Goal: Information Seeking & Learning: Check status

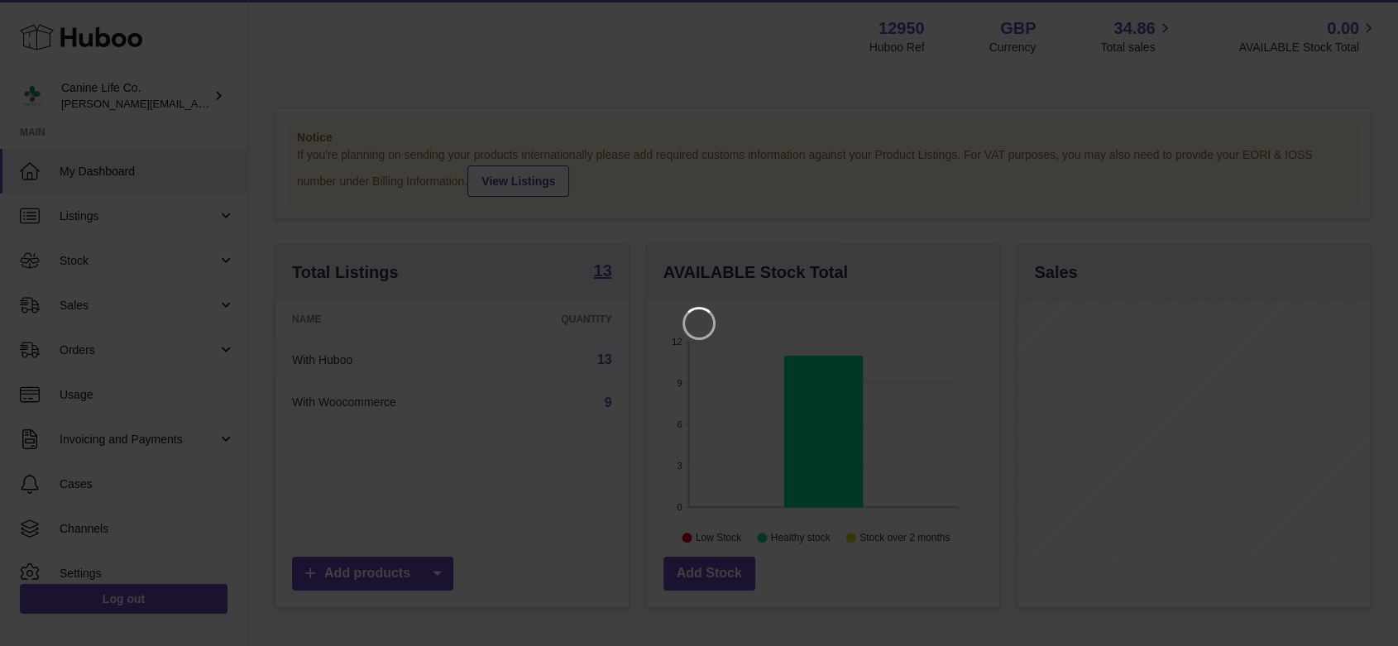
scroll to position [258, 357]
click at [1363, 17] on icon "Close" at bounding box center [1369, 15] width 20 height 20
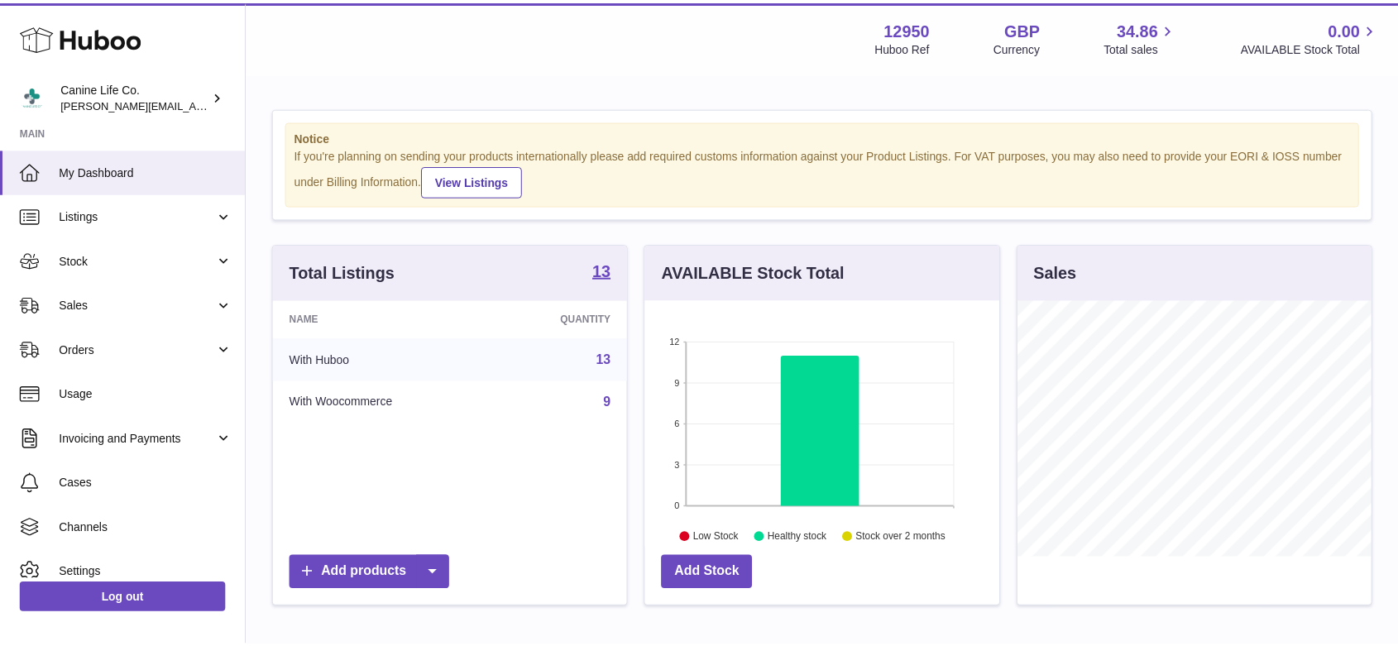
scroll to position [827146, 827050]
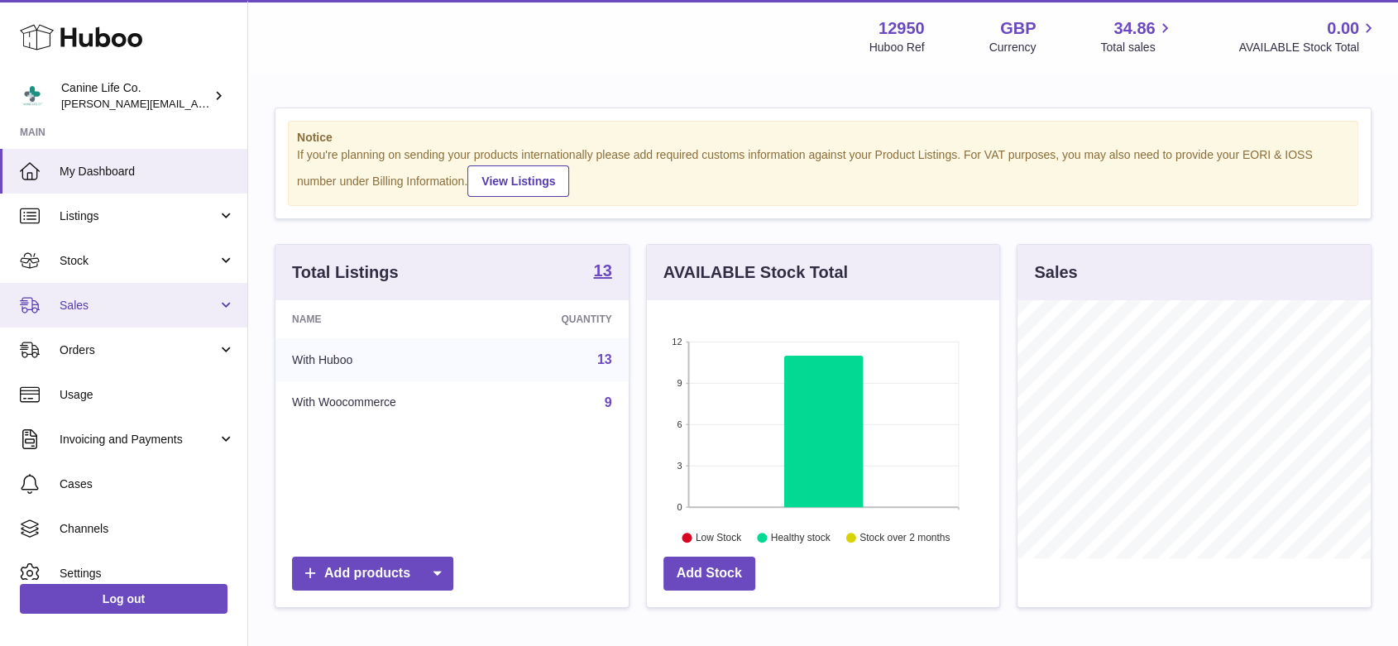
click at [82, 308] on span "Sales" at bounding box center [139, 306] width 158 height 16
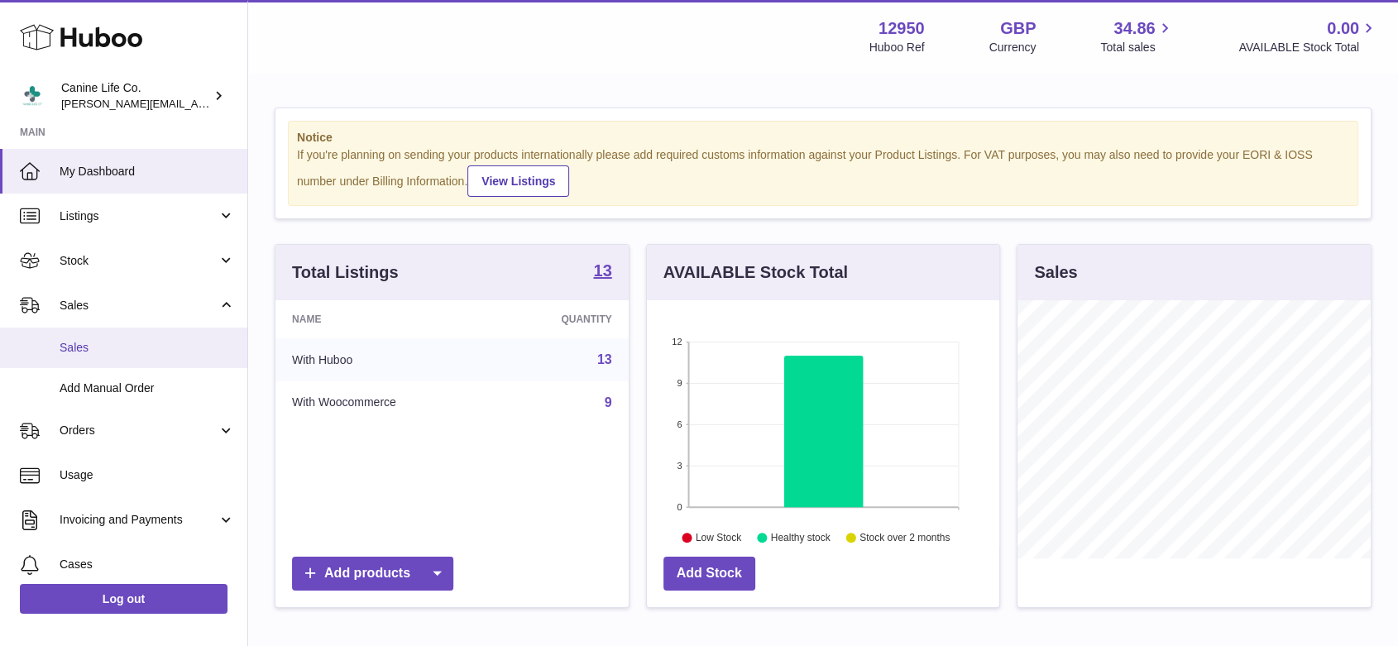
click at [87, 349] on span "Sales" at bounding box center [147, 348] width 175 height 16
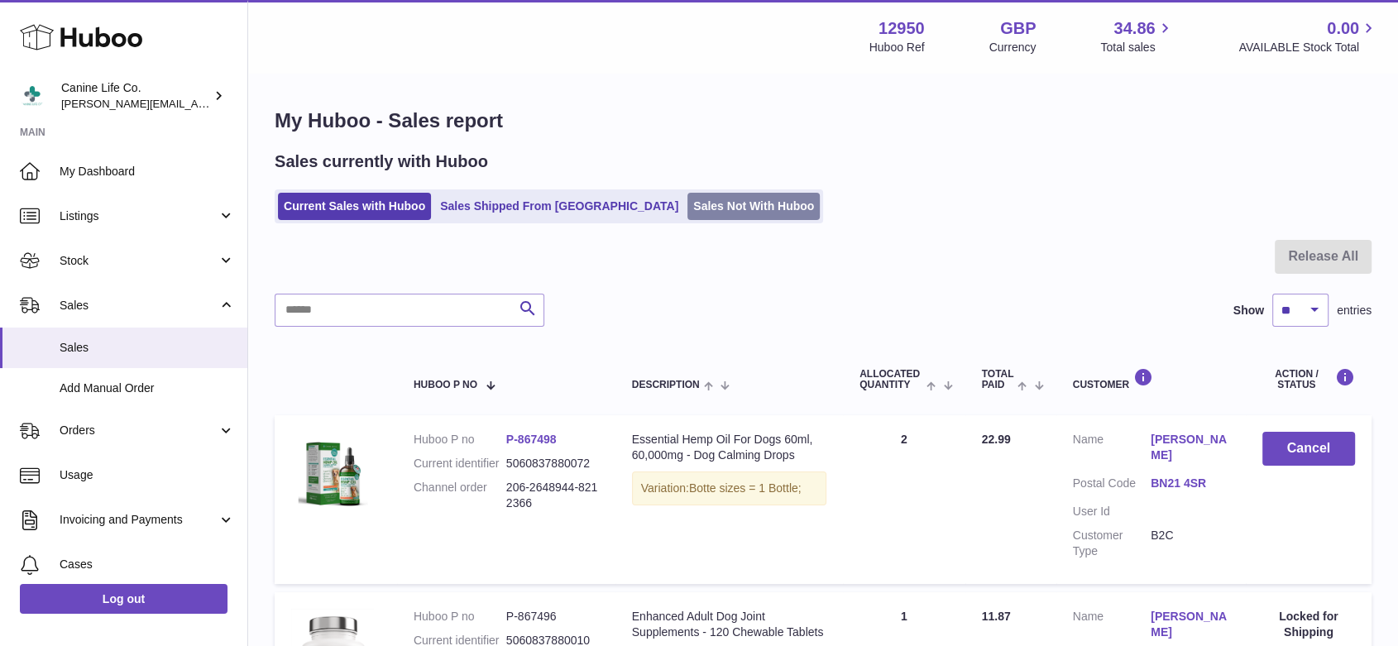
click at [707, 210] on link "Sales Not With Huboo" at bounding box center [754, 206] width 132 height 27
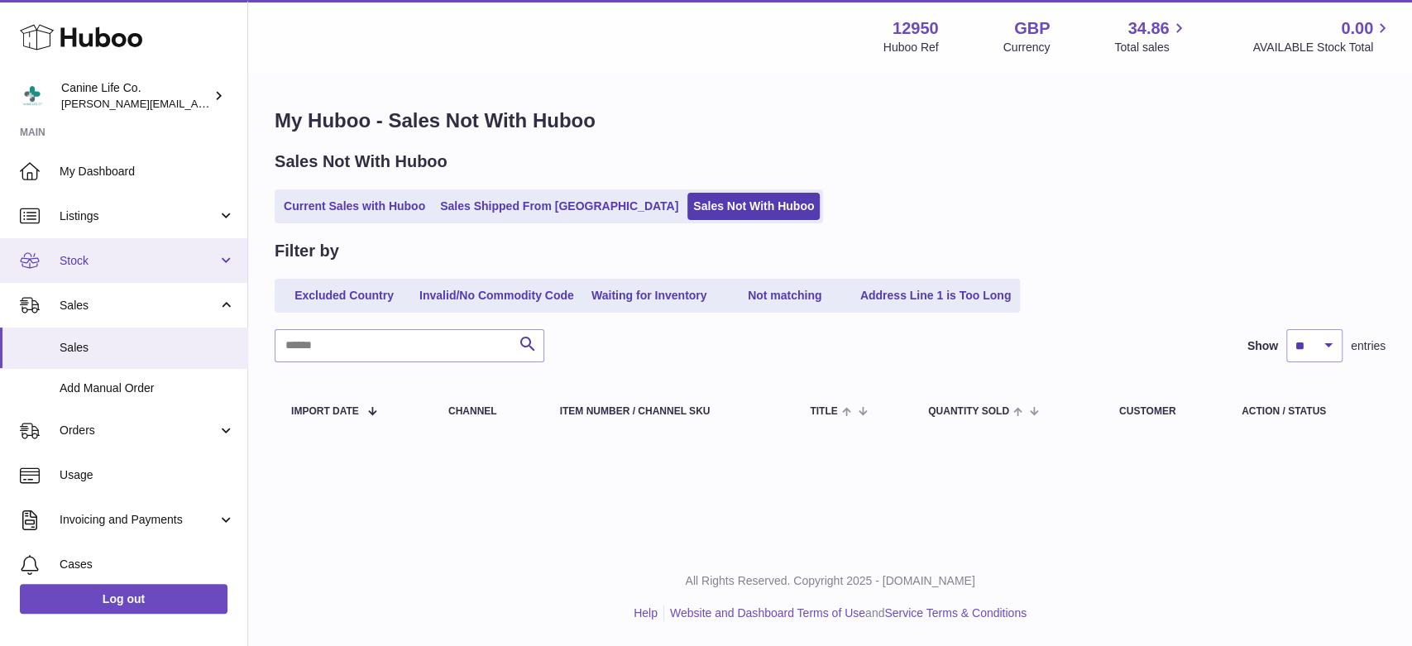
click at [155, 259] on span "Stock" at bounding box center [139, 261] width 158 height 16
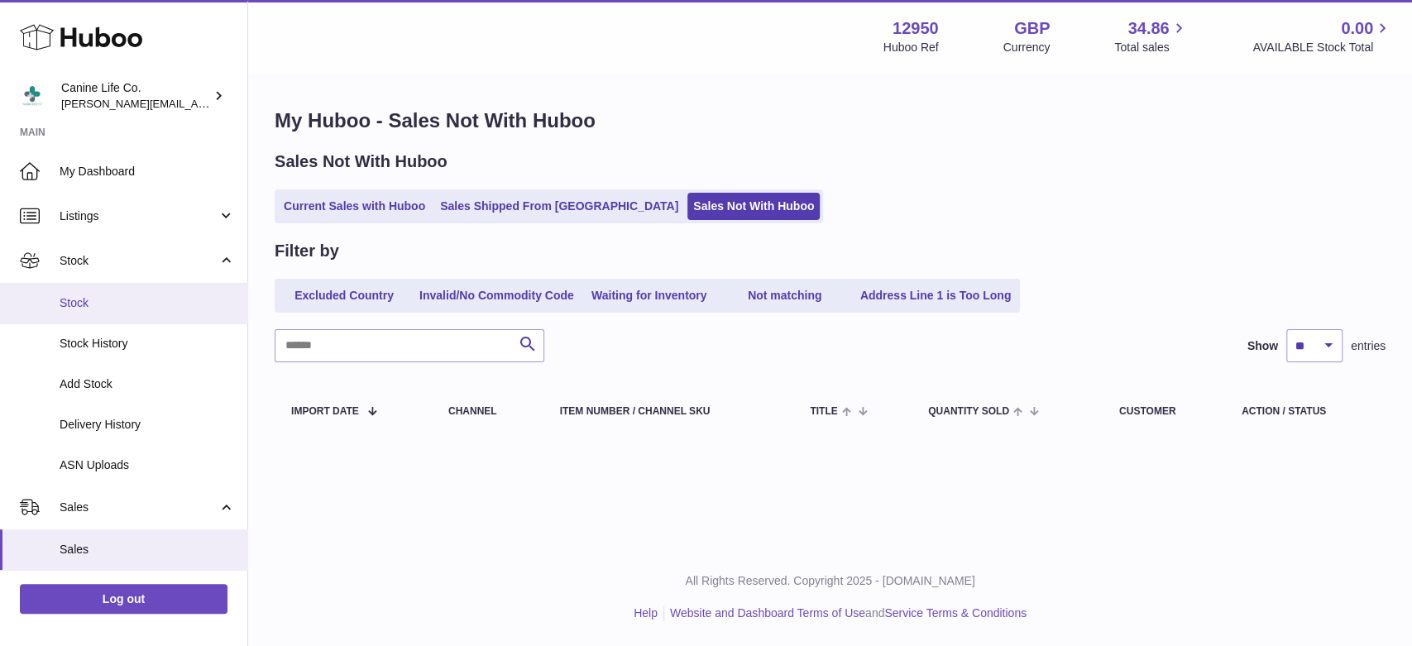
click at [146, 306] on span "Stock" at bounding box center [147, 303] width 175 height 16
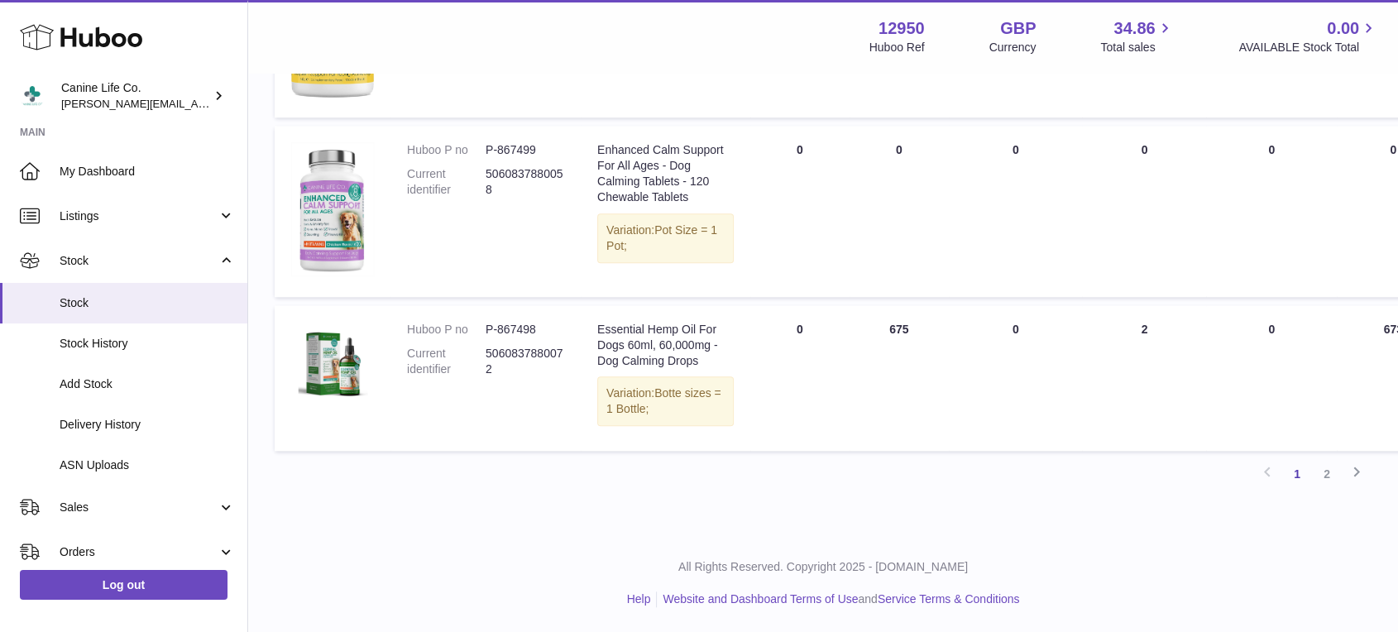
scroll to position [1858, 0]
click at [1328, 489] on link "2" at bounding box center [1327, 474] width 30 height 30
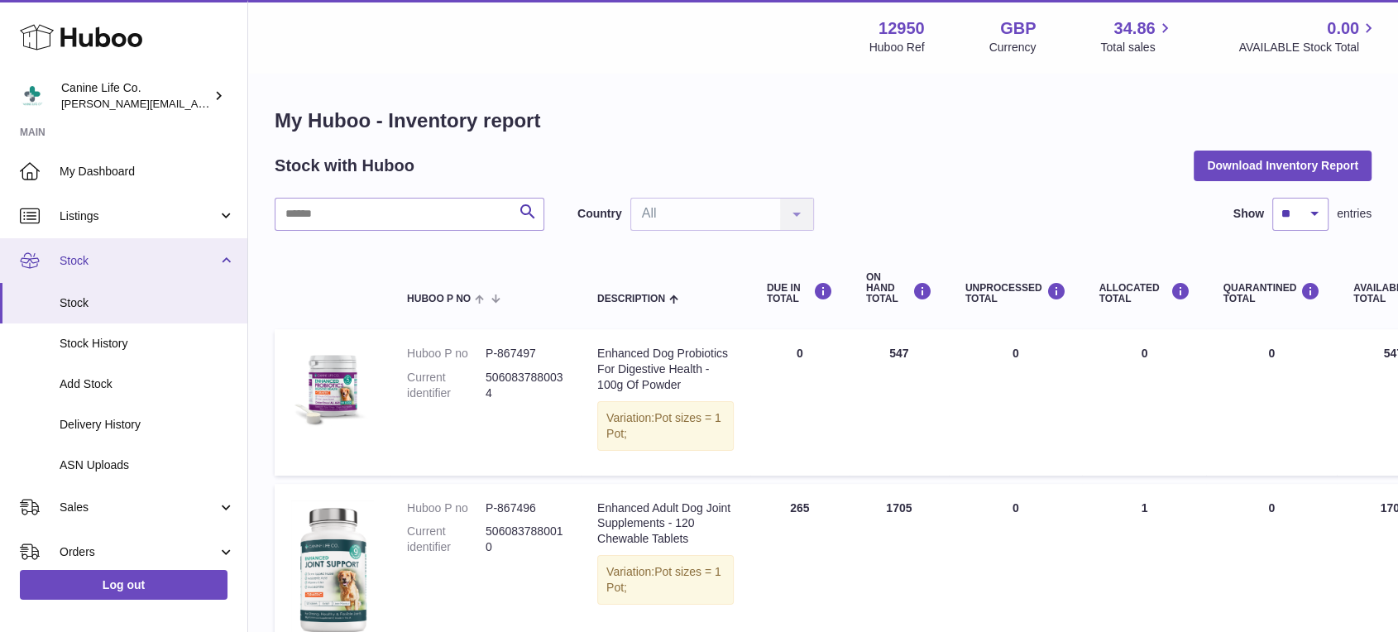
click at [219, 264] on link "Stock" at bounding box center [123, 260] width 247 height 45
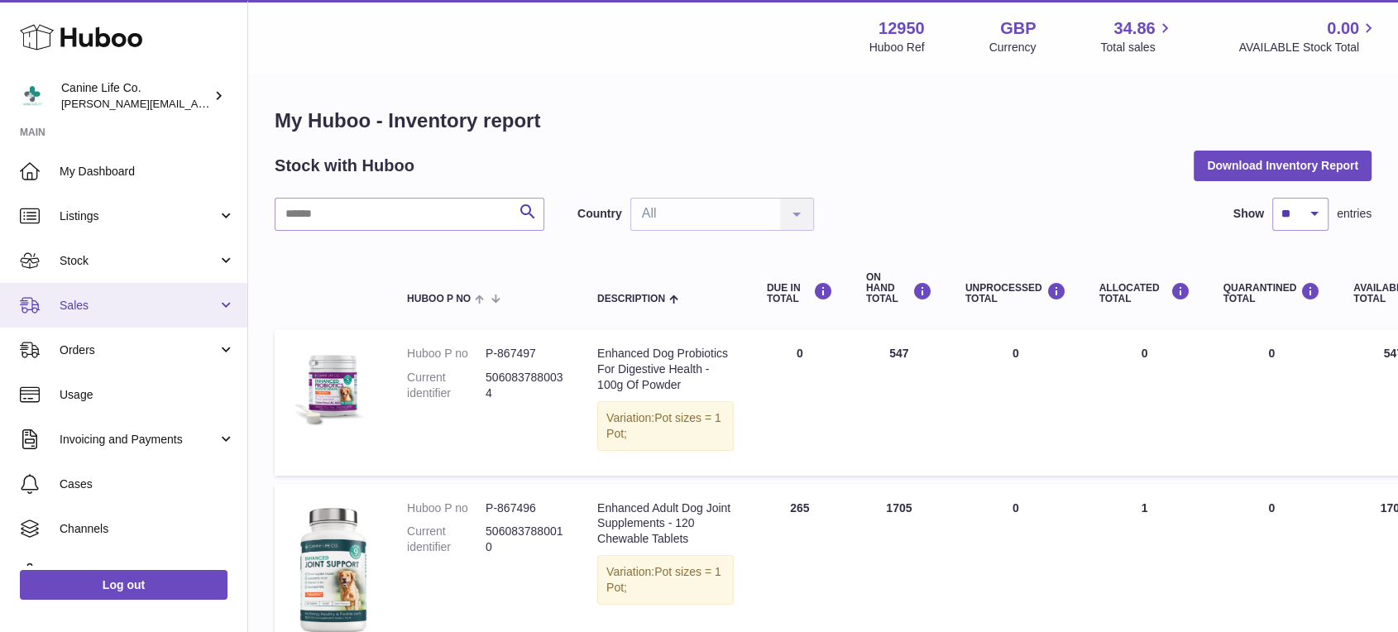
click at [172, 300] on span "Sales" at bounding box center [139, 306] width 158 height 16
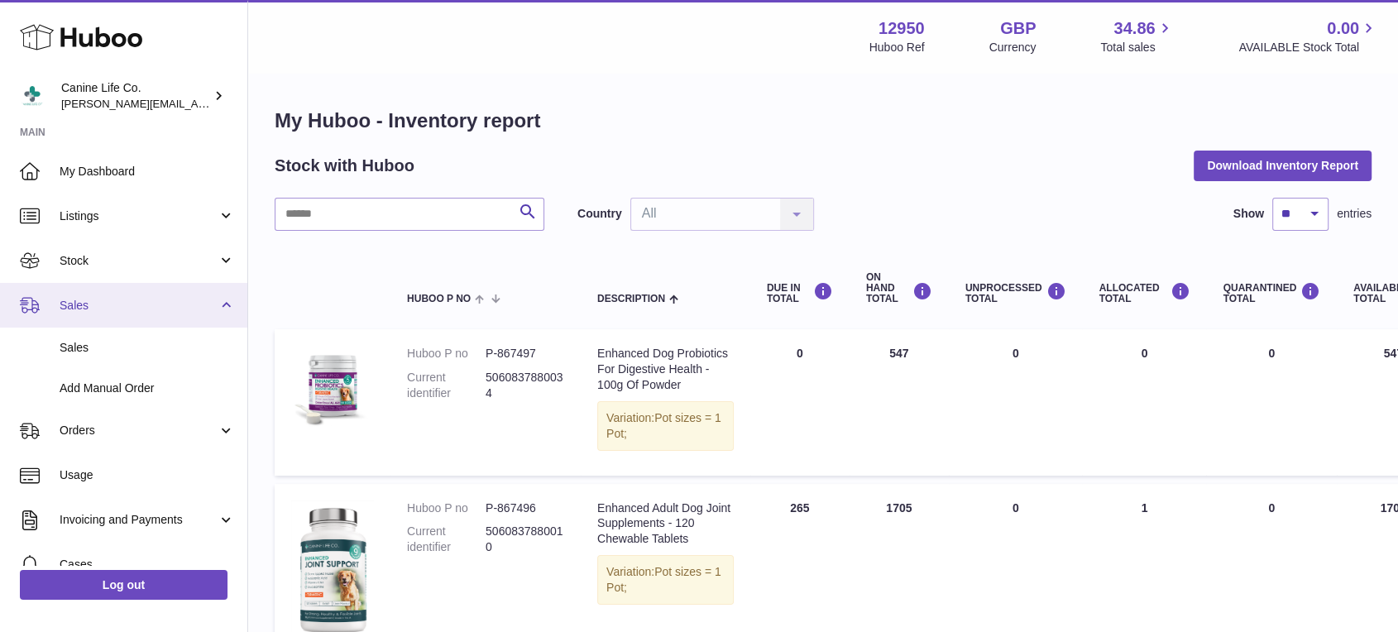
click at [213, 302] on span "Sales" at bounding box center [139, 306] width 158 height 16
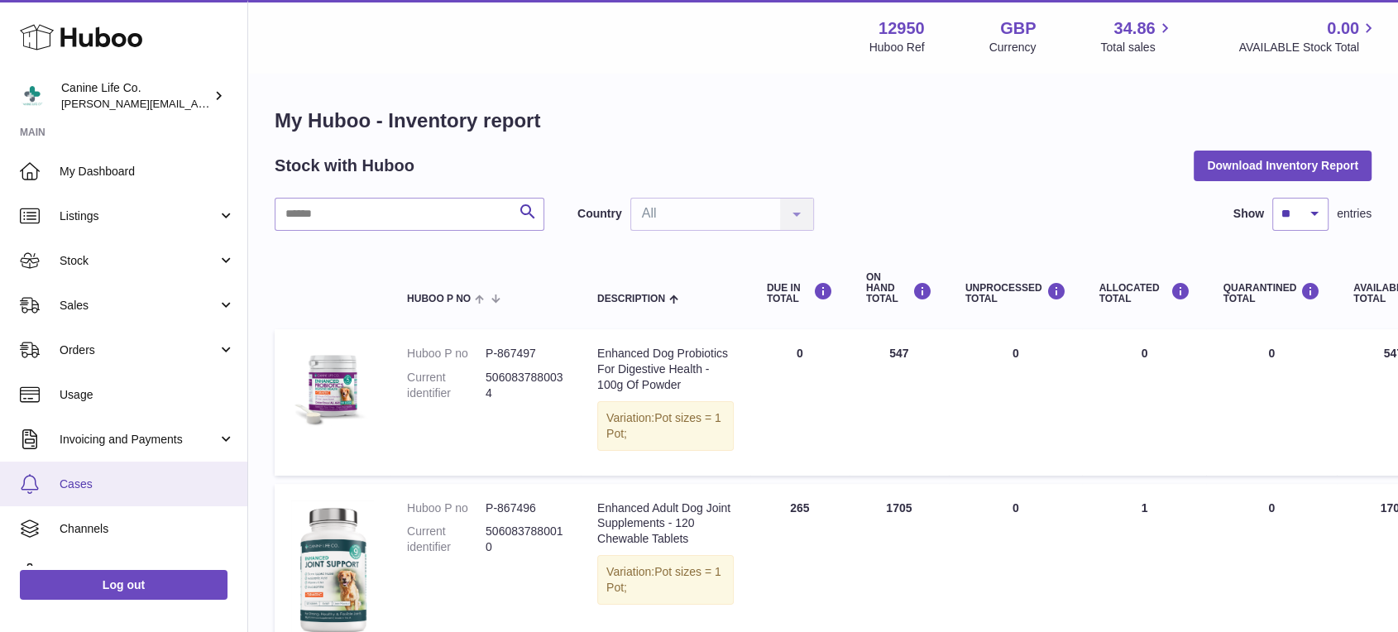
click at [117, 488] on span "Cases" at bounding box center [147, 485] width 175 height 16
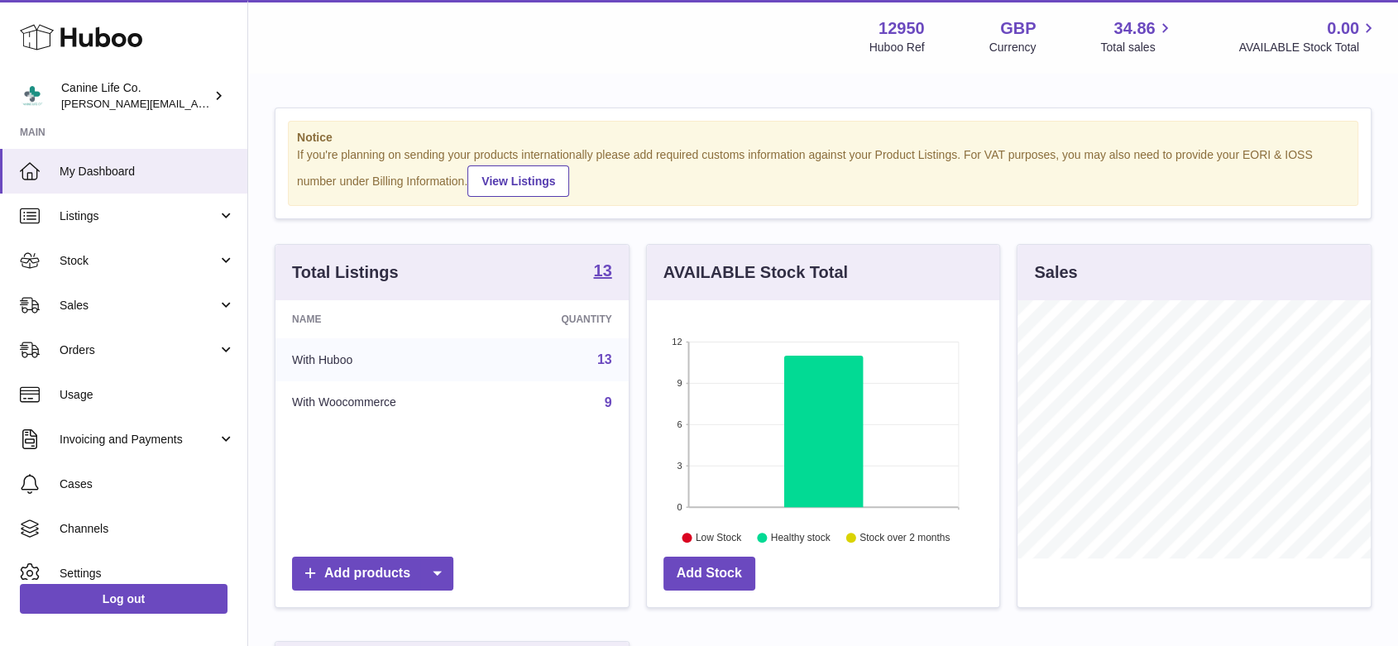
scroll to position [258, 352]
click at [127, 301] on span "Sales" at bounding box center [139, 306] width 158 height 16
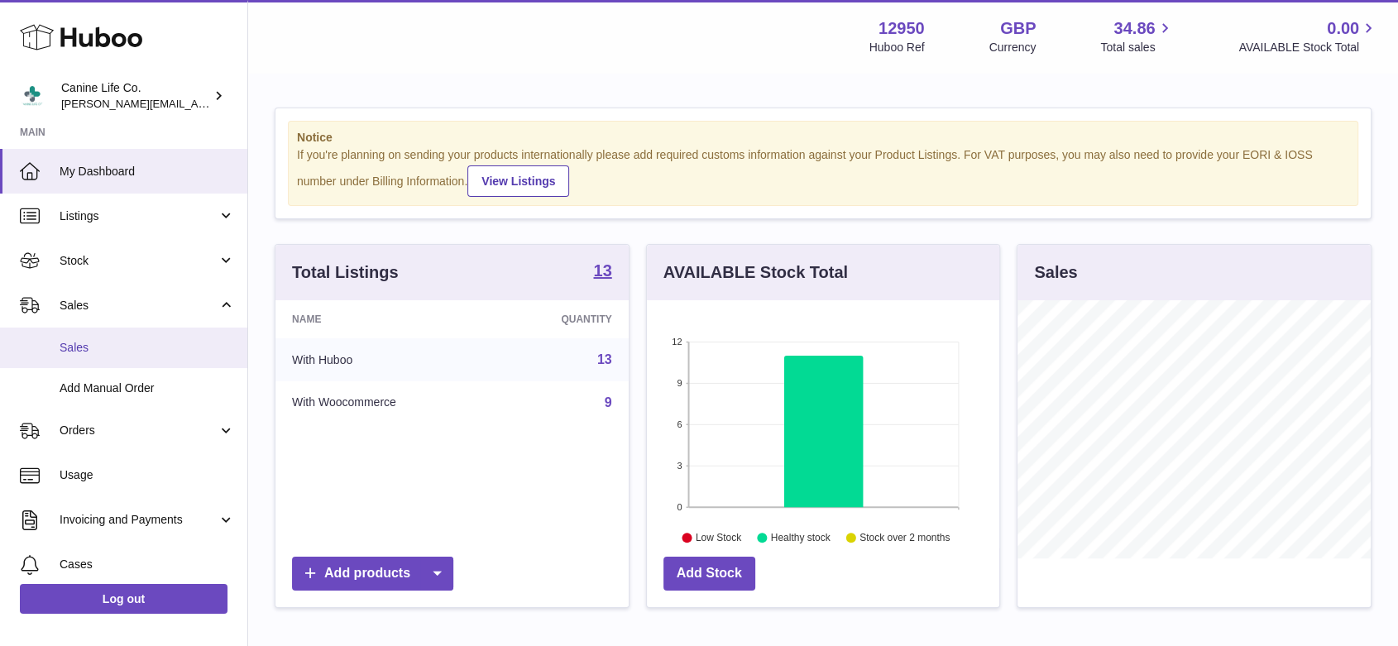
click at [128, 344] on span "Sales" at bounding box center [147, 348] width 175 height 16
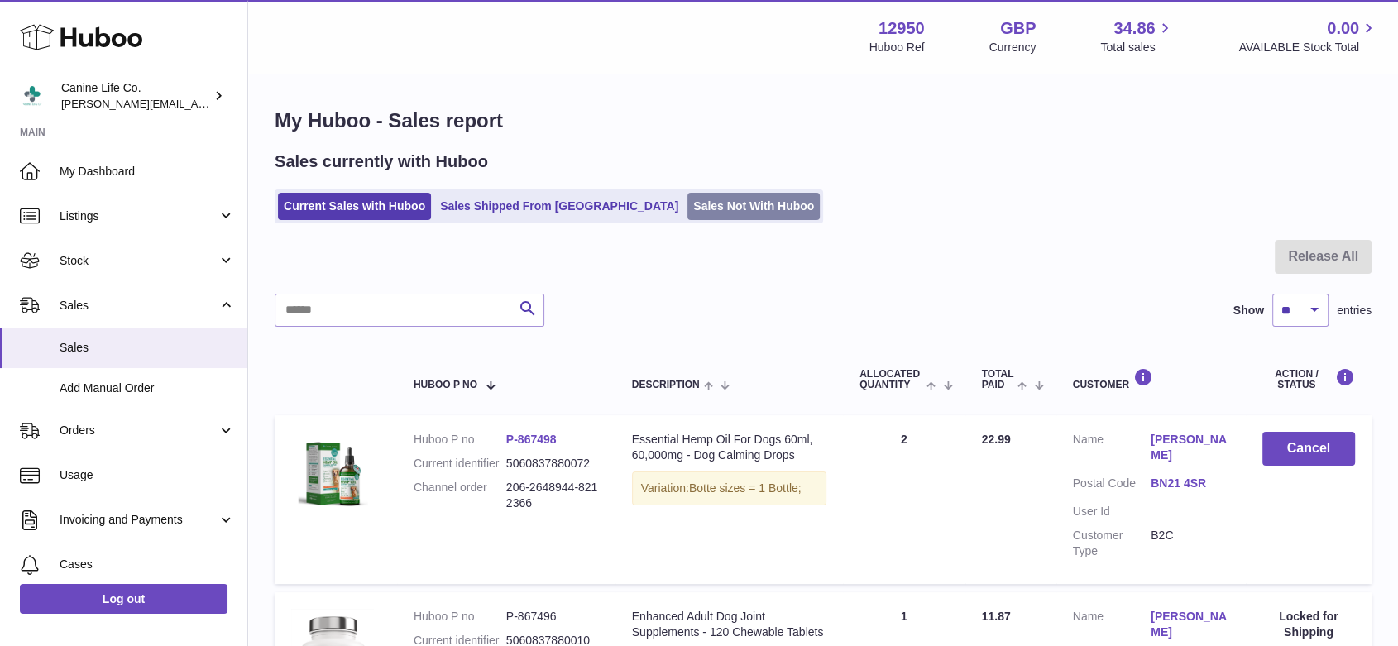
click at [688, 209] on link "Sales Not With Huboo" at bounding box center [754, 206] width 132 height 27
